Goal: Information Seeking & Learning: Check status

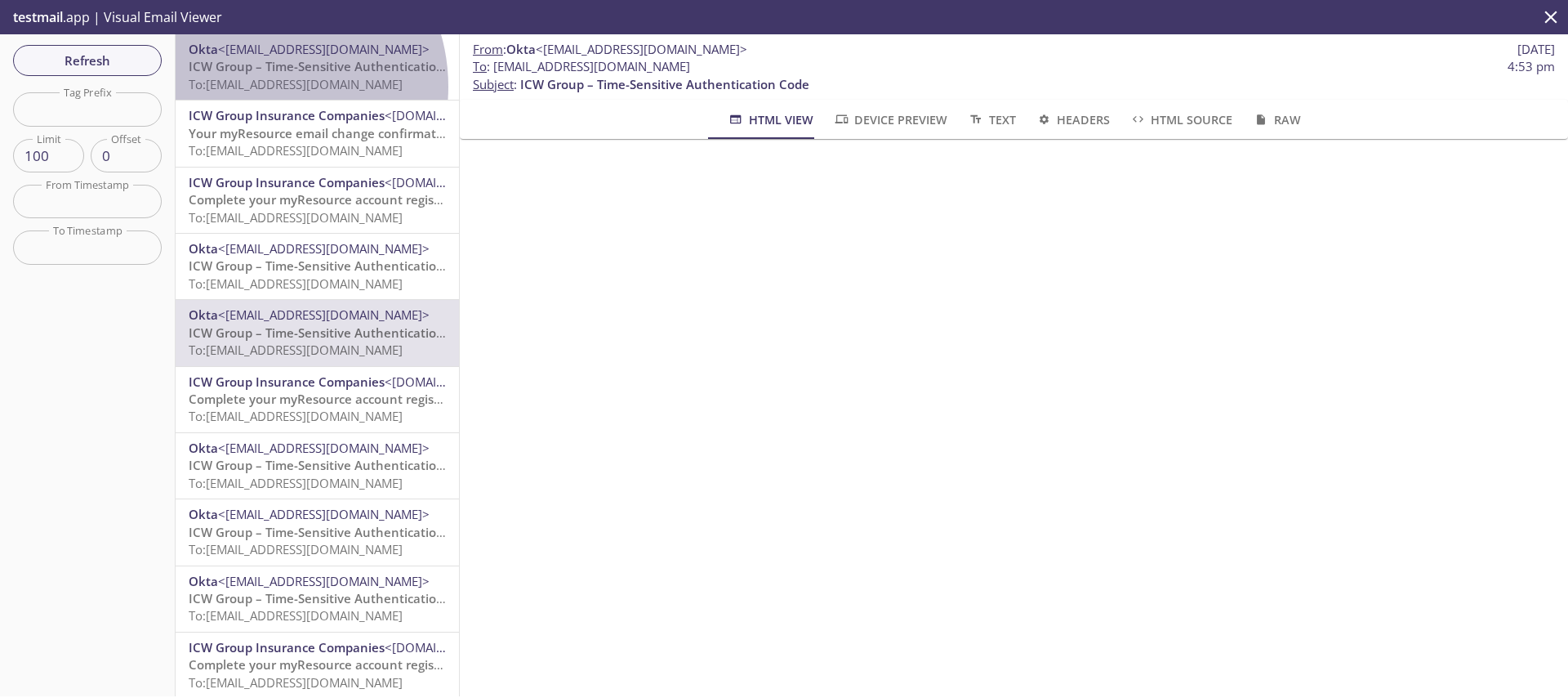
click at [258, 87] on span "To: [EMAIL_ADDRESS][DOMAIN_NAME]" at bounding box center [295, 83] width 214 height 16
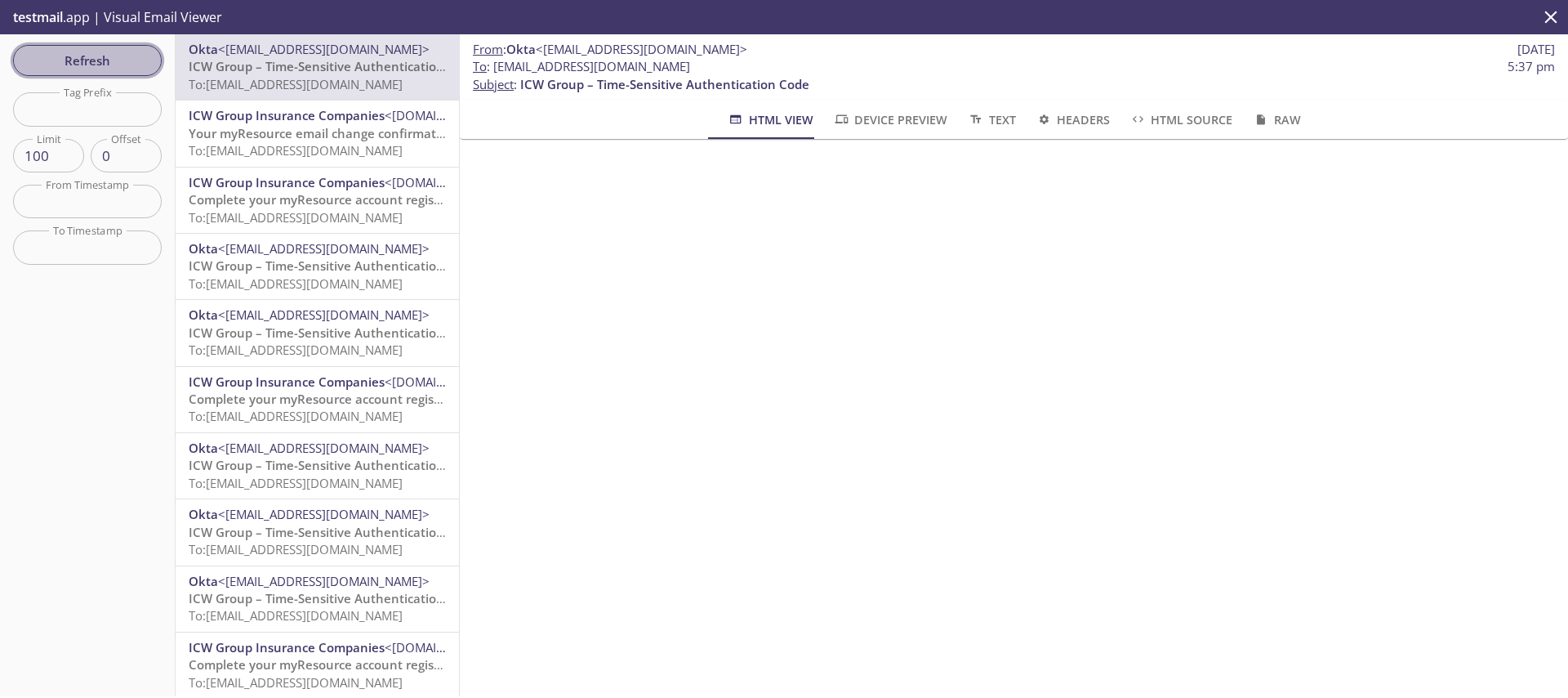
click at [76, 59] on span "Refresh" at bounding box center [87, 60] width 123 height 21
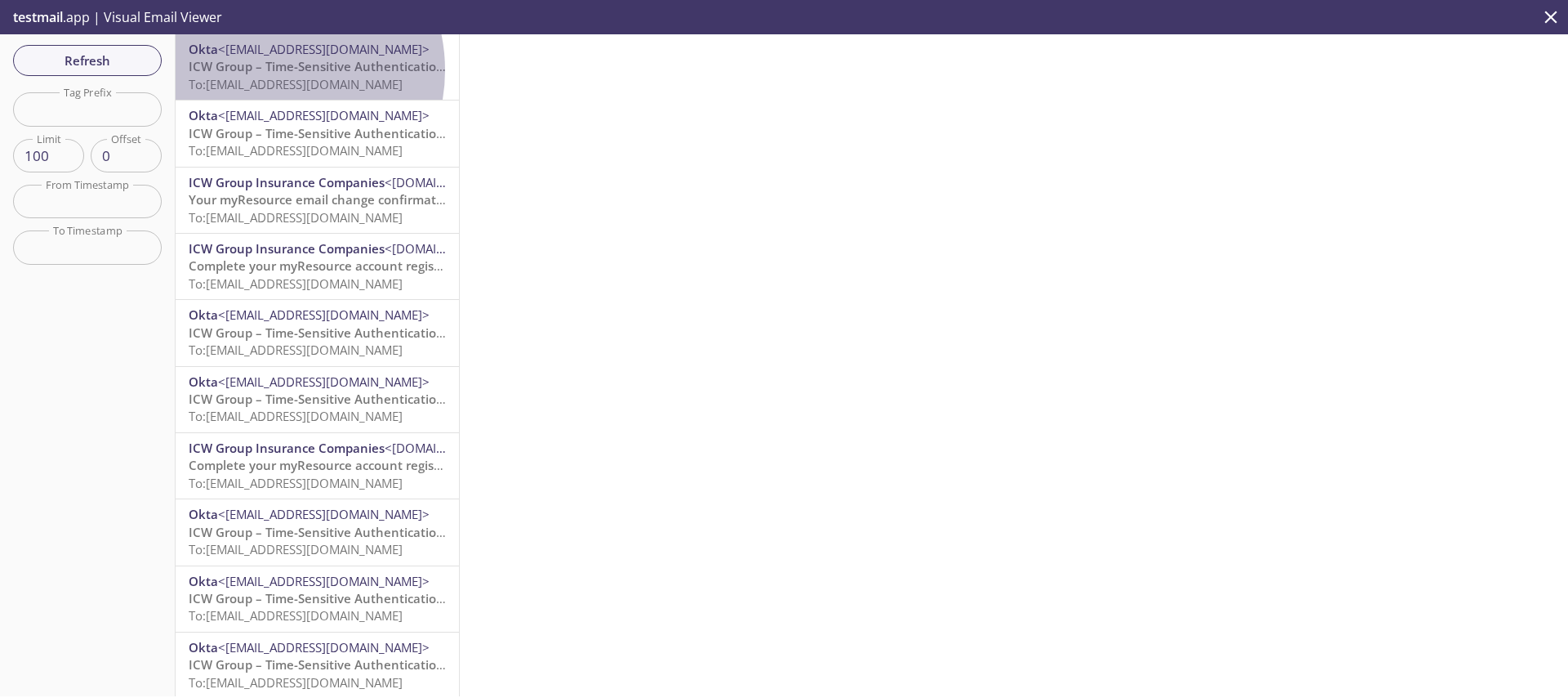
click at [269, 70] on span "ICW Group – Time-Sensitive Authentication Code" at bounding box center [333, 66] width 289 height 16
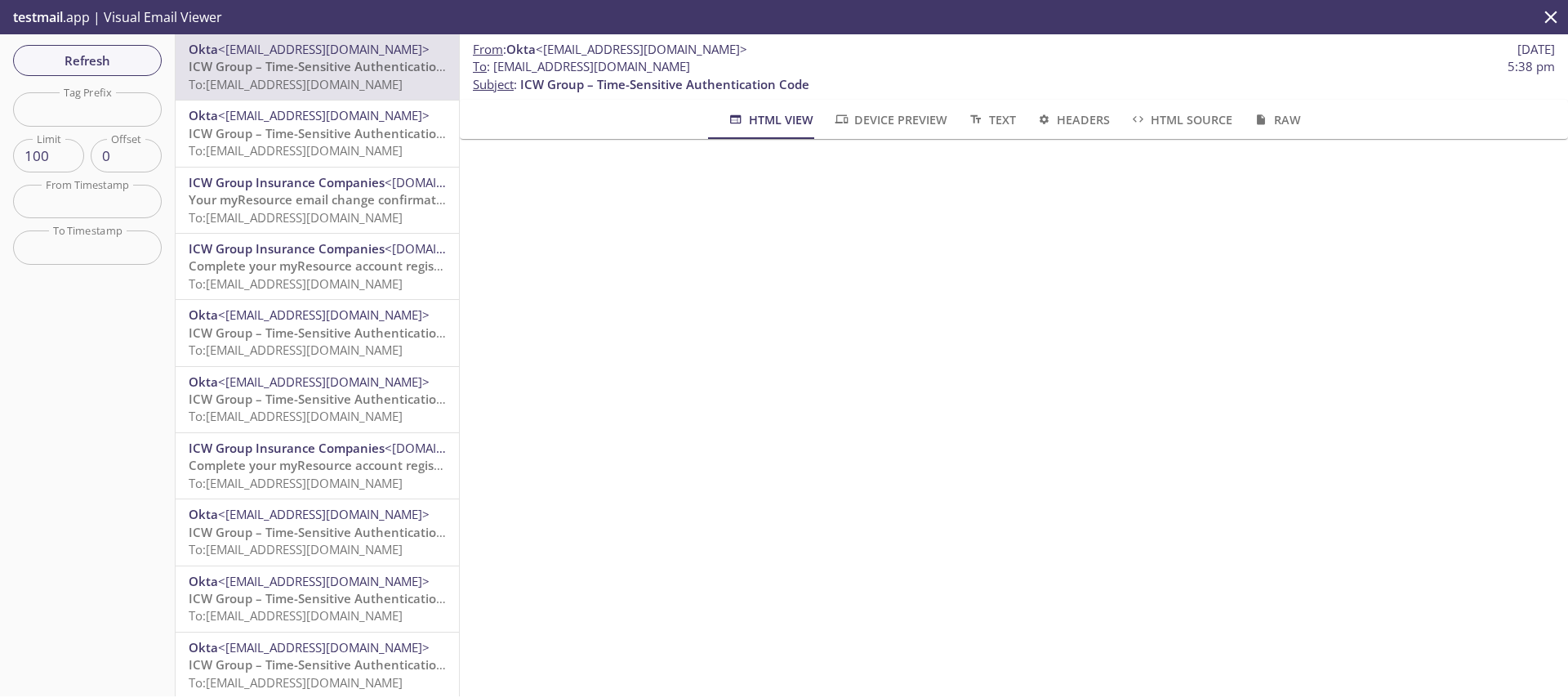
click at [112, 42] on div "Refresh Filters Tag Prefix Tag Prefix Limit 100 Limit Offset 0 Offset From Time…" at bounding box center [88, 365] width 176 height 662
click at [112, 53] on span "Refresh" at bounding box center [87, 60] width 123 height 21
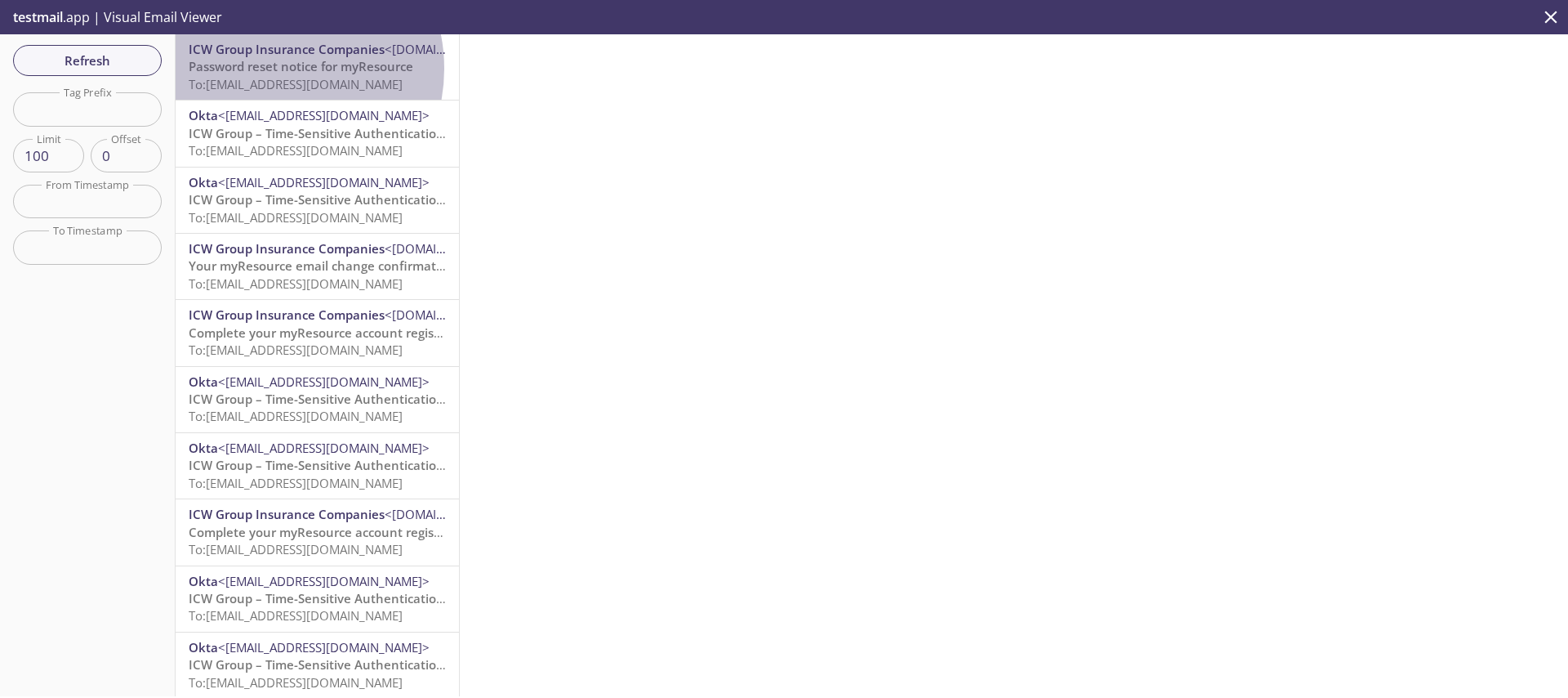
click at [267, 69] on span "Password reset notice for myResource" at bounding box center [301, 66] width 225 height 16
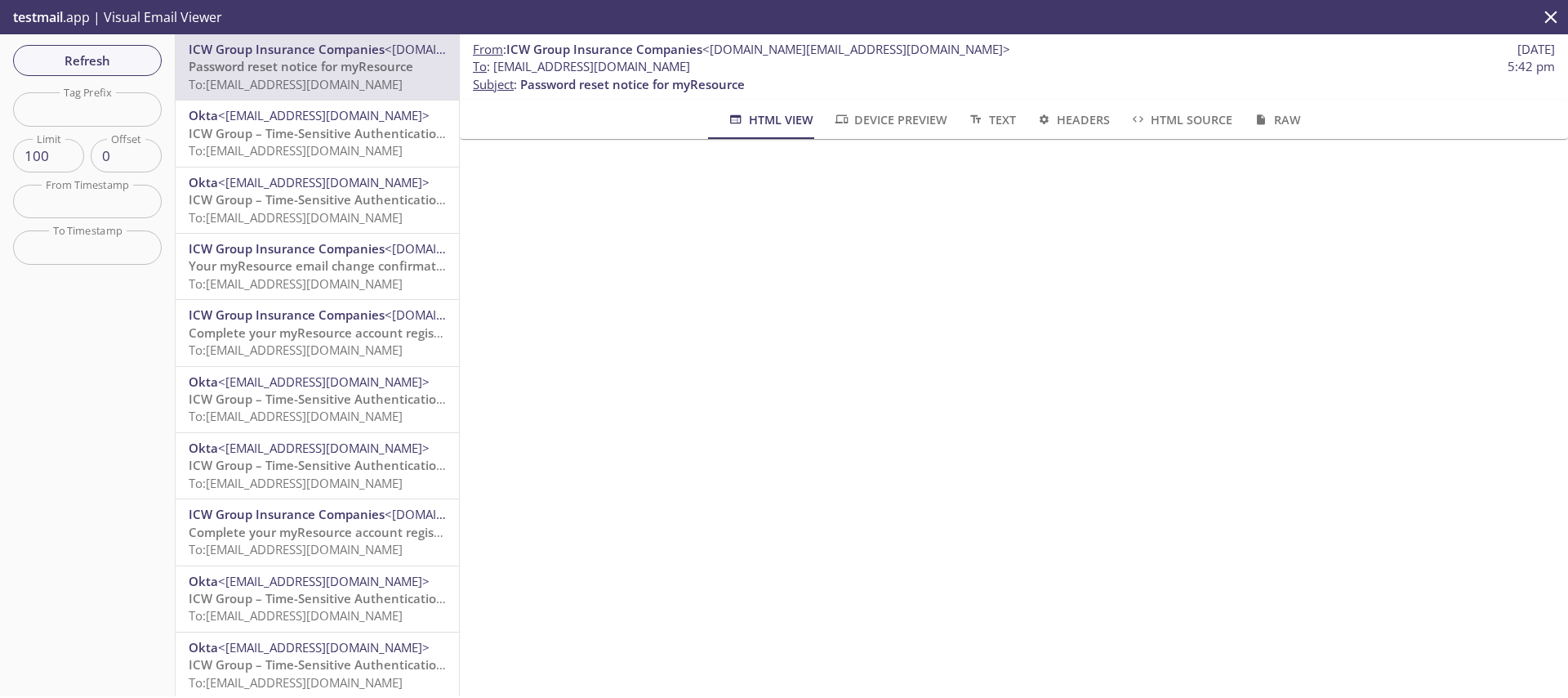
click at [885, 124] on span "Device Preview" at bounding box center [890, 120] width 114 height 21
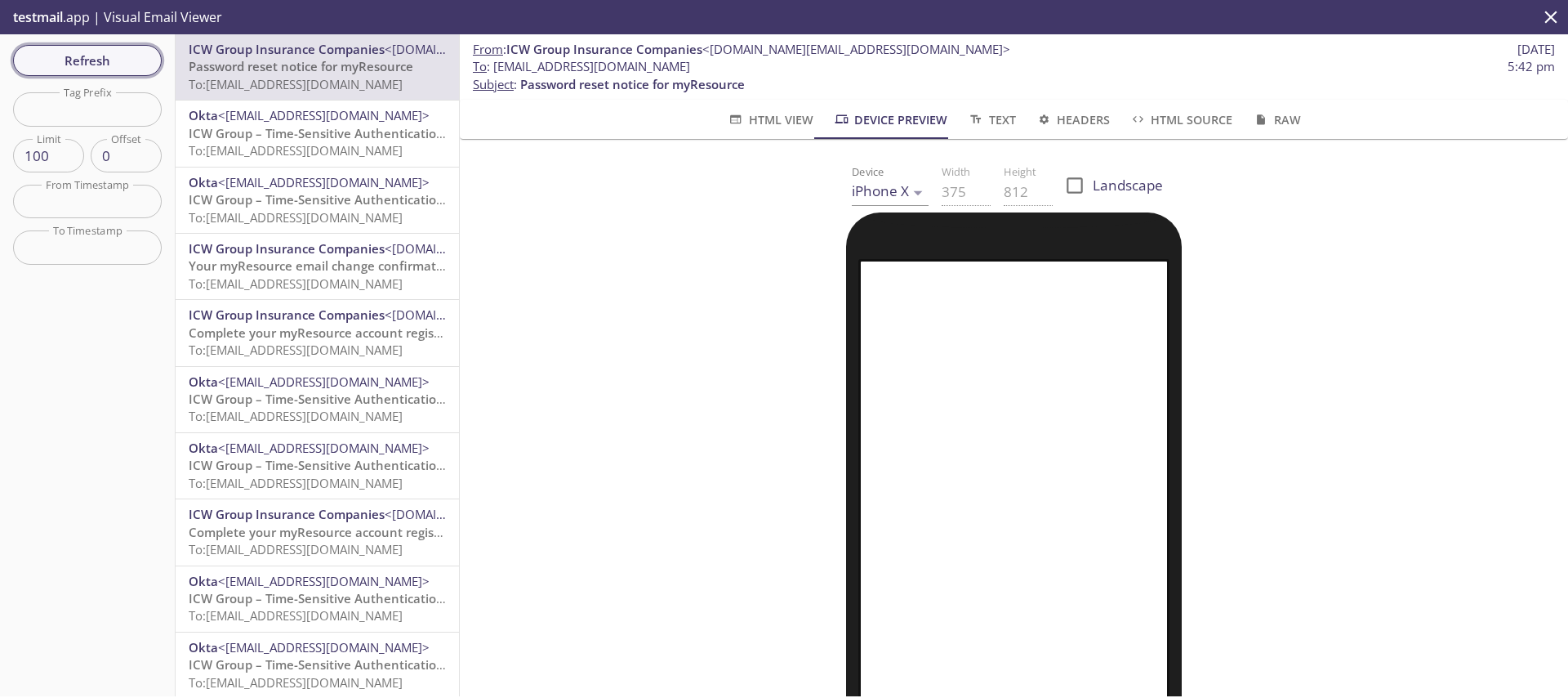
click at [89, 58] on span "Refresh" at bounding box center [87, 60] width 123 height 21
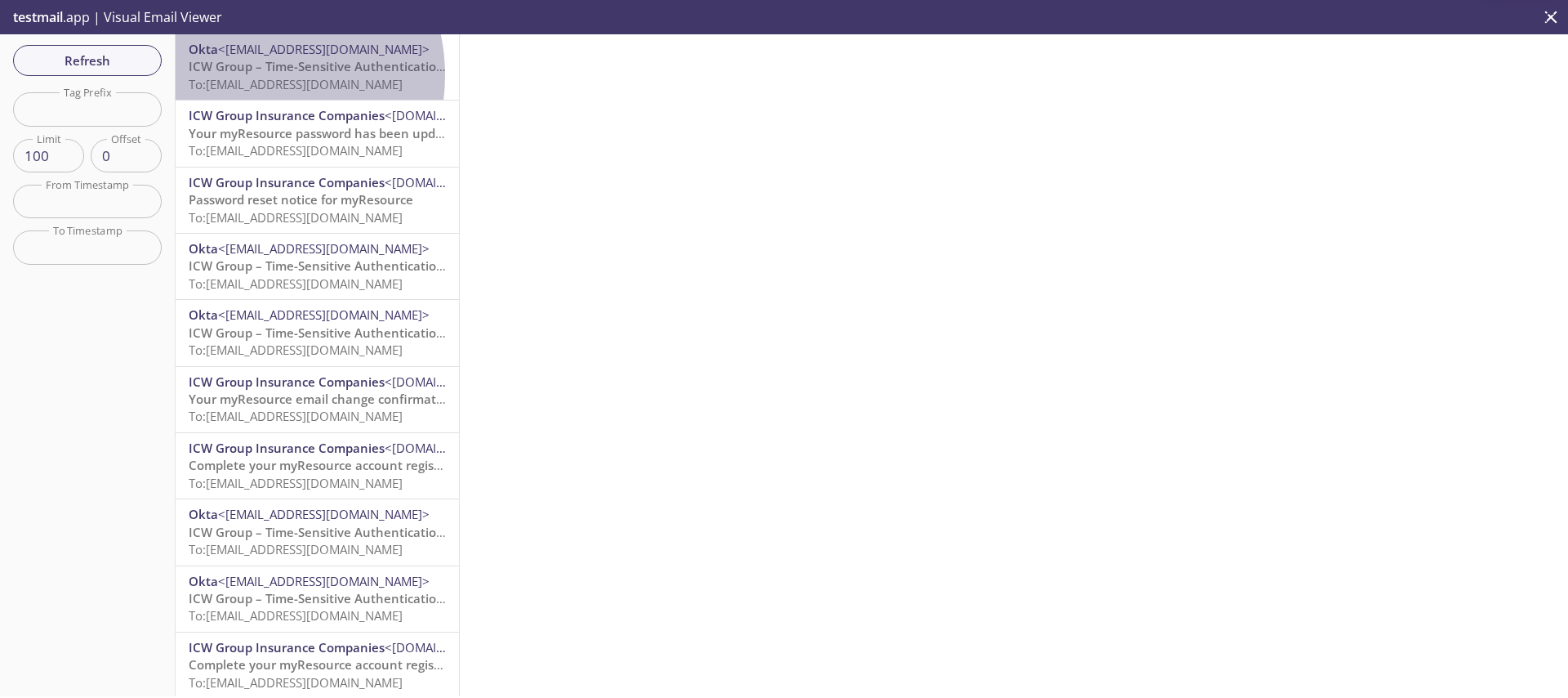
click at [247, 76] on span "To: [EMAIL_ADDRESS][DOMAIN_NAME]" at bounding box center [295, 83] width 214 height 16
